Goal: Task Accomplishment & Management: Manage account settings

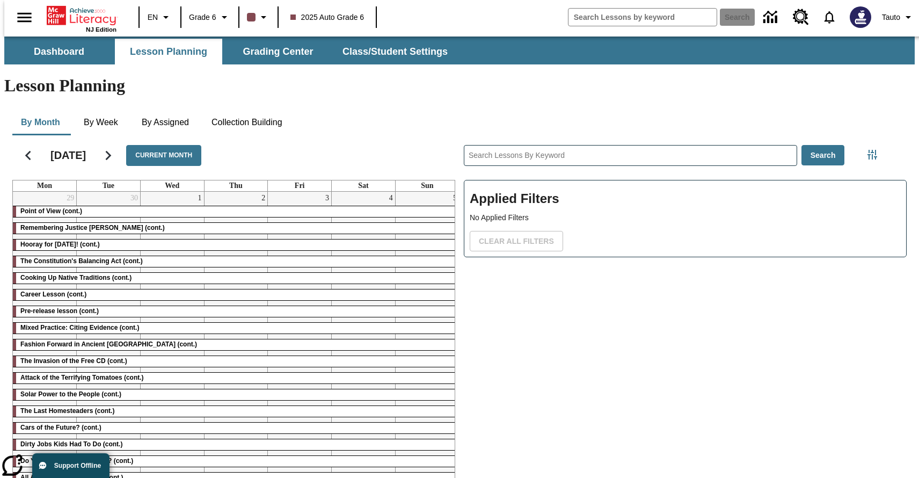
click at [360, 15] on span "2025 Auto Grade 6" at bounding box center [327, 17] width 74 height 11
click at [892, 8] on button "Tauto" at bounding box center [897, 17] width 41 height 19
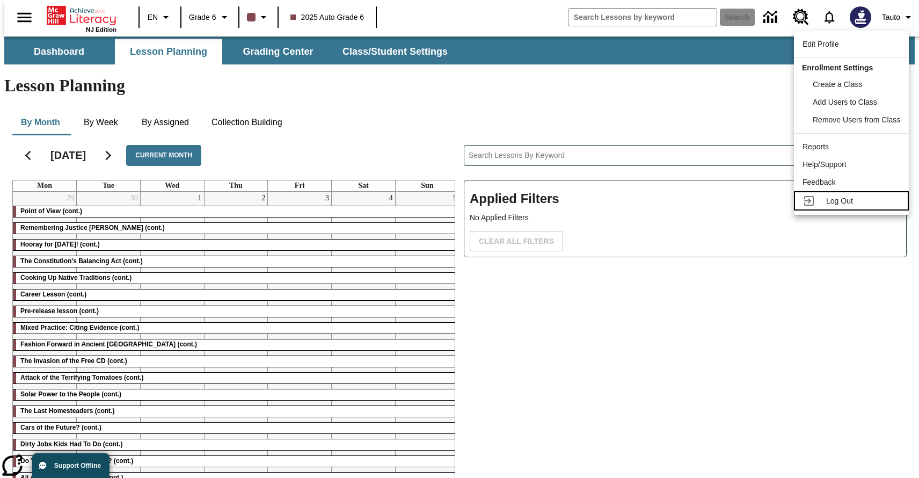
click at [828, 202] on span "Log Out" at bounding box center [839, 200] width 27 height 9
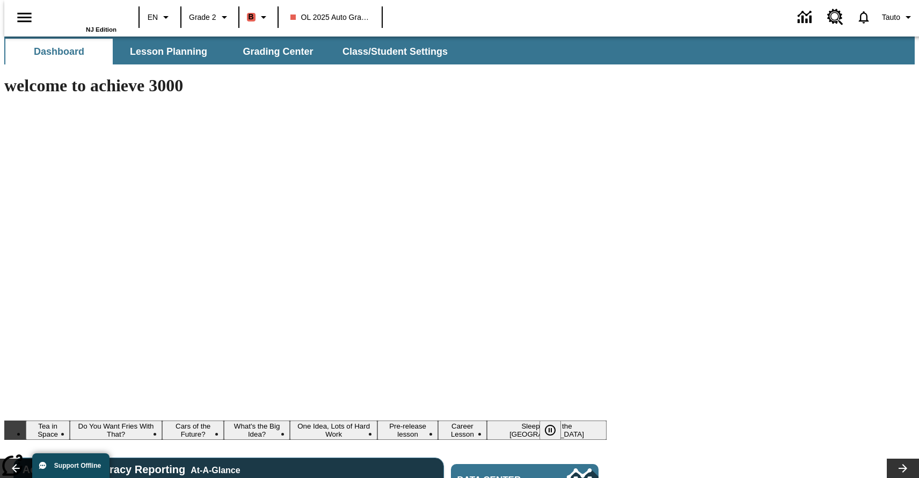
type input "-1"
click at [162, 51] on span "Lesson Planning" at bounding box center [168, 52] width 77 height 12
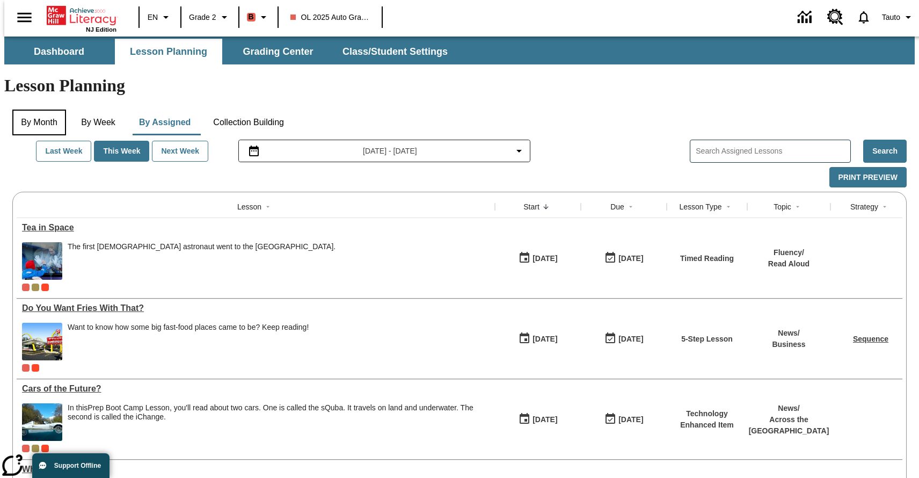
click at [52, 109] on button "By Month" at bounding box center [39, 122] width 54 height 26
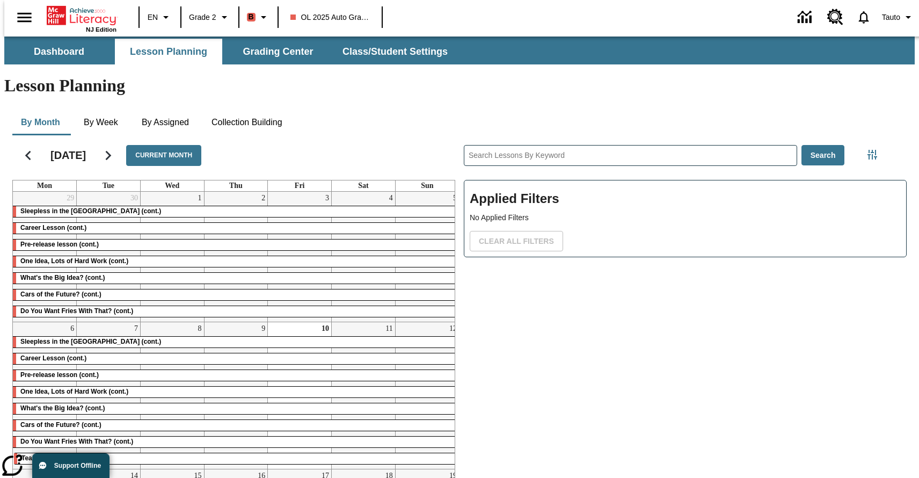
click at [343, 20] on span "OL 2025 Auto Grade 2" at bounding box center [329, 17] width 79 height 11
click at [894, 20] on span "Tauto" at bounding box center [891, 17] width 18 height 11
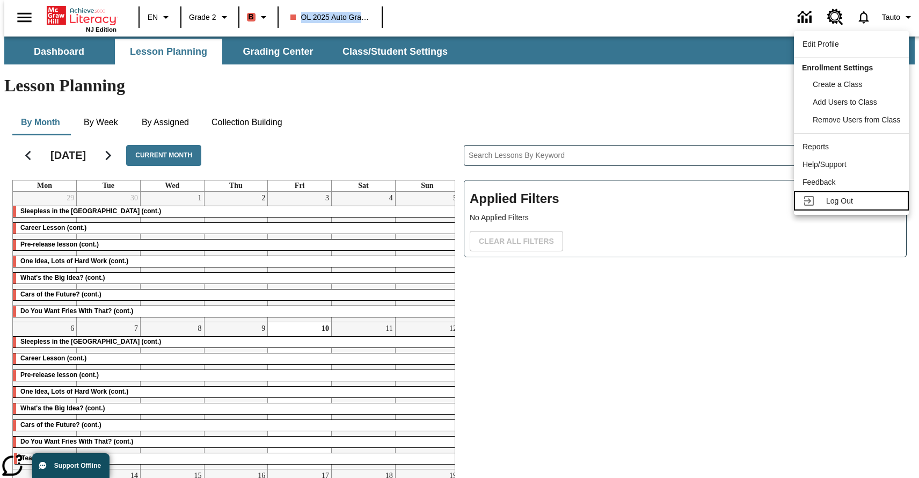
click at [845, 206] on div "Log Out" at bounding box center [863, 200] width 74 height 11
